Goal: Information Seeking & Learning: Learn about a topic

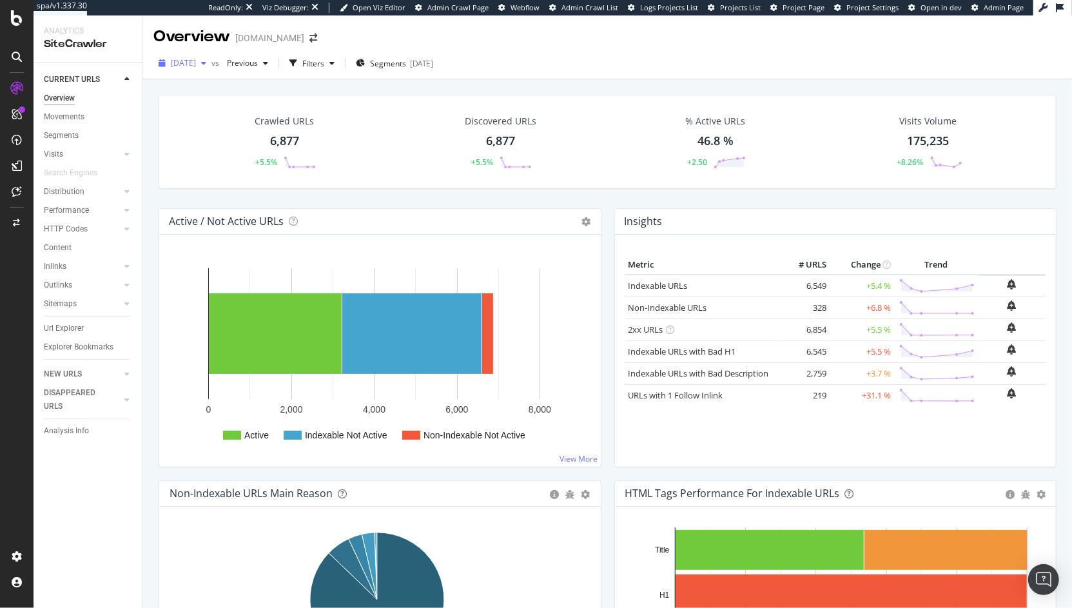
click at [191, 54] on div "[DATE]" at bounding box center [182, 63] width 58 height 19
click at [75, 213] on div "Performance" at bounding box center [66, 211] width 45 height 14
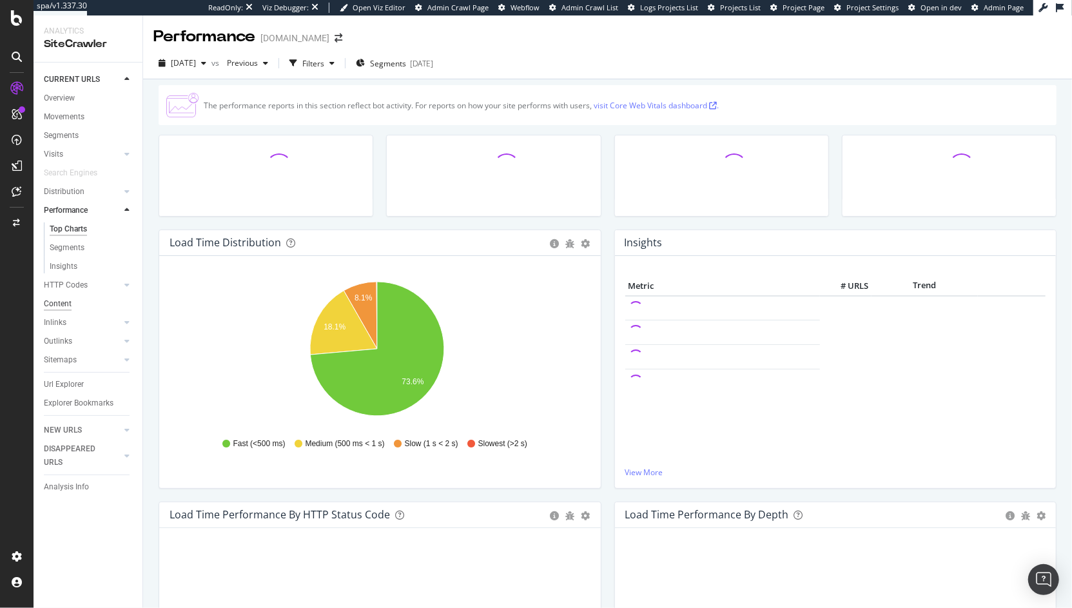
click at [68, 303] on div "Content" at bounding box center [58, 304] width 28 height 14
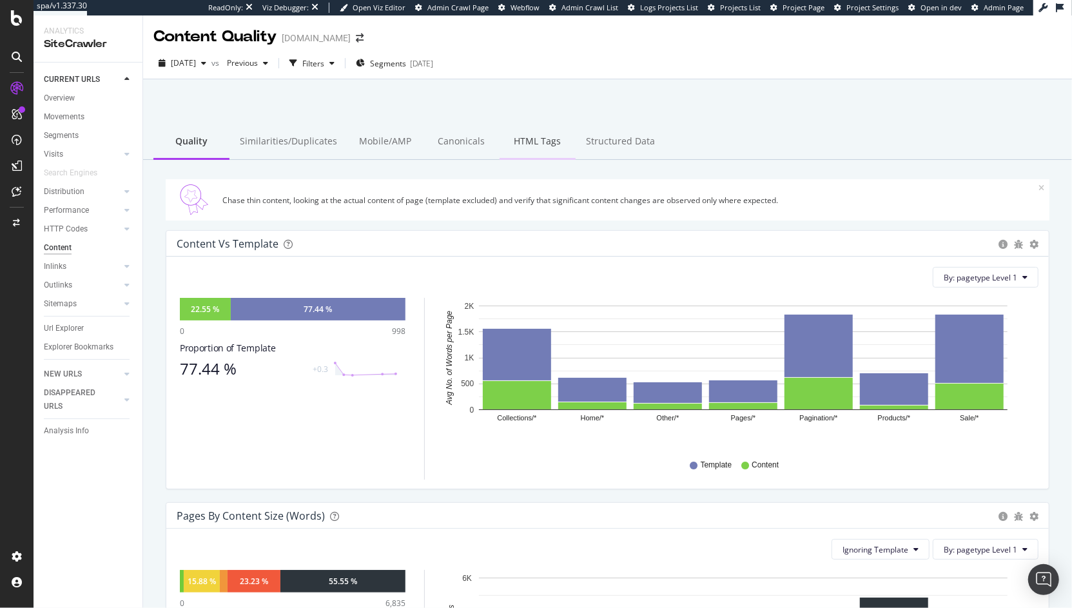
click at [503, 152] on div "HTML Tags" at bounding box center [538, 141] width 76 height 35
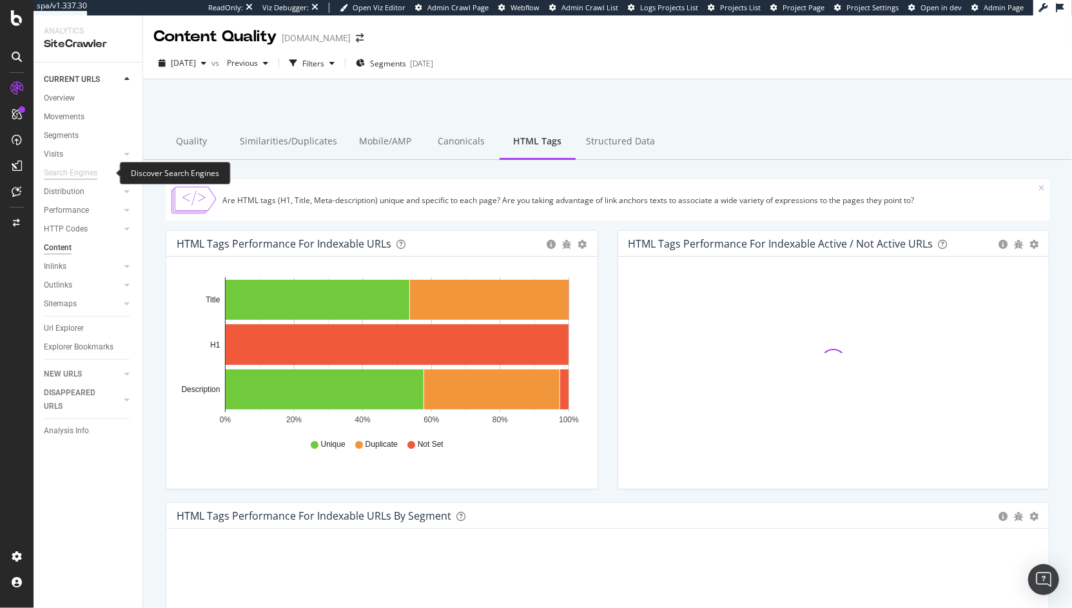
click at [72, 178] on div "Search Engines" at bounding box center [71, 173] width 54 height 14
click at [72, 183] on div "Distribution" at bounding box center [93, 191] width 99 height 19
click at [68, 196] on div "Distribution" at bounding box center [64, 192] width 41 height 14
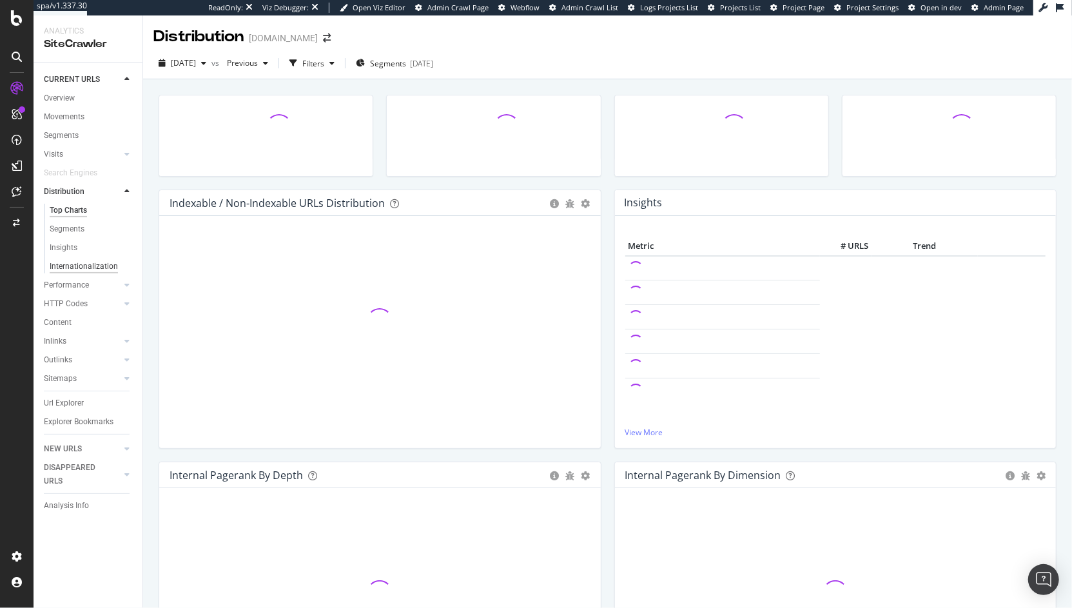
click at [104, 264] on div "Internationalization" at bounding box center [84, 267] width 68 height 14
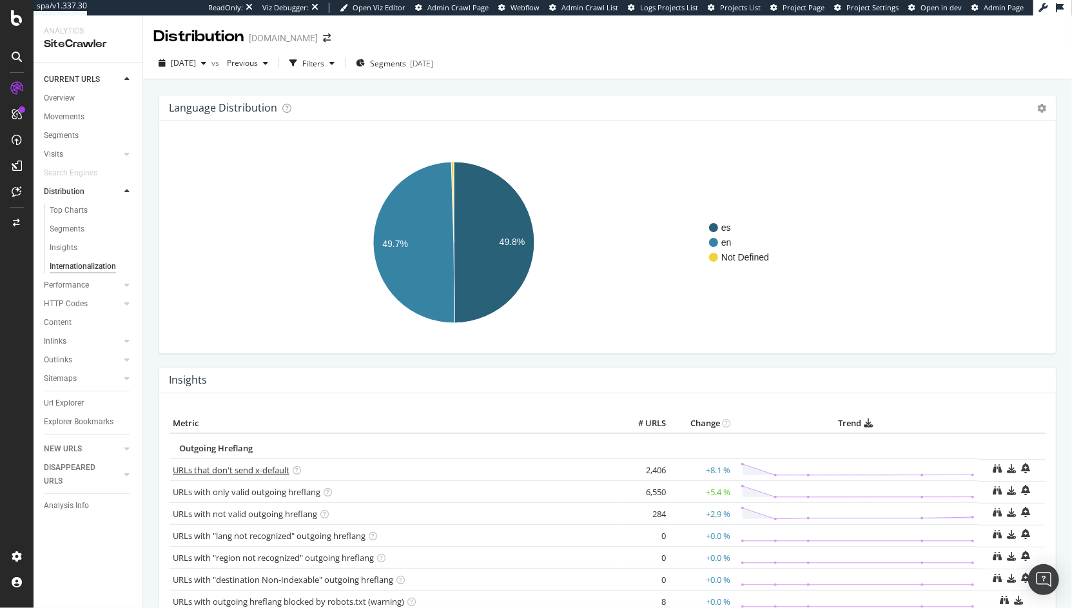
click at [263, 471] on link "URLs that don't send x-default" at bounding box center [231, 470] width 117 height 12
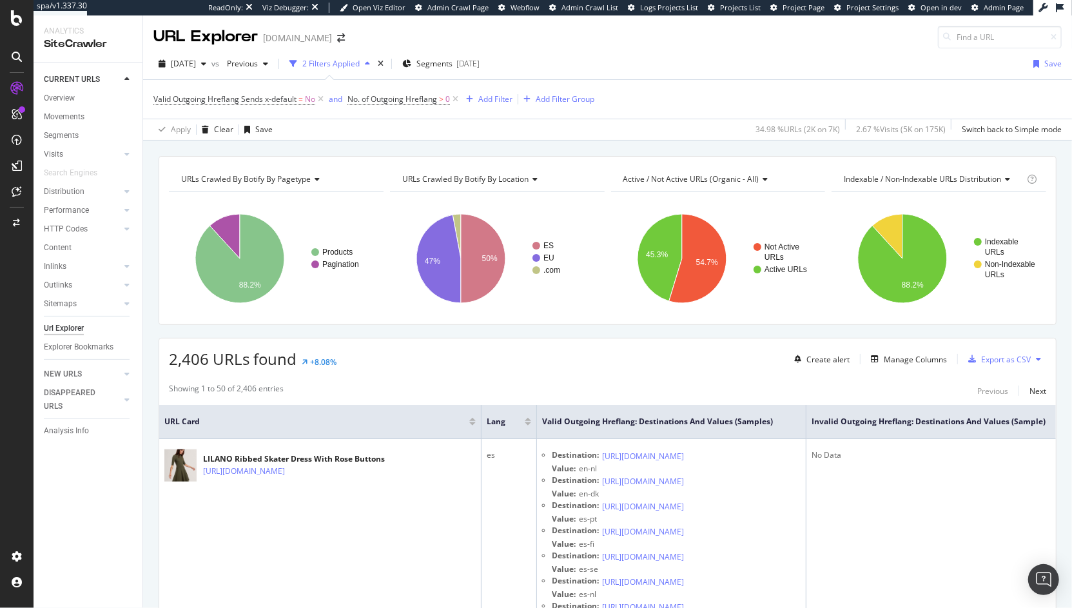
scroll to position [21, 0]
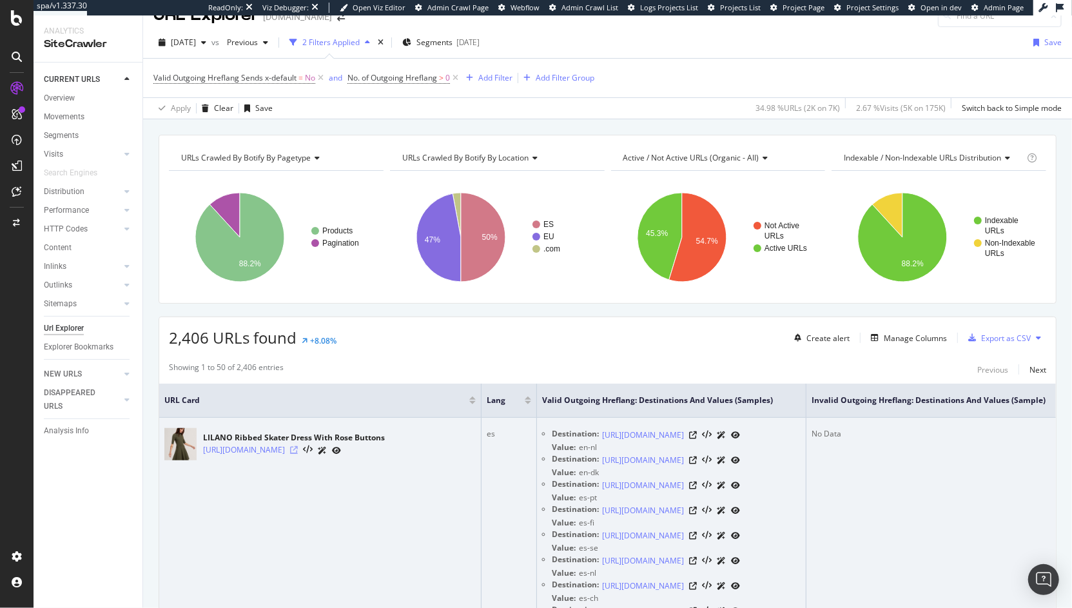
click at [298, 452] on icon at bounding box center [294, 450] width 8 height 8
